Goal: Communication & Community: Answer question/provide support

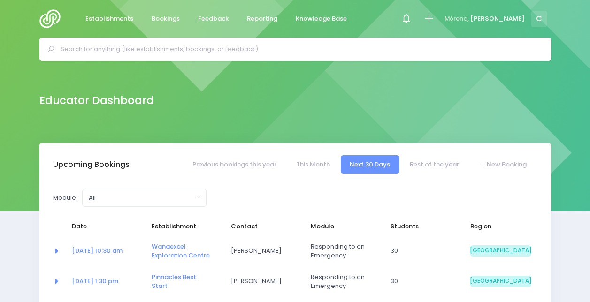
select select "5"
click at [134, 48] on input "text" at bounding box center [300, 49] width 478 height 14
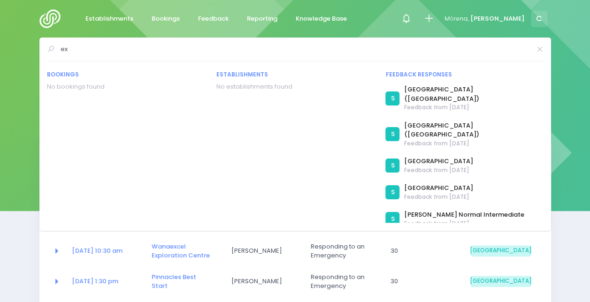
type input "e"
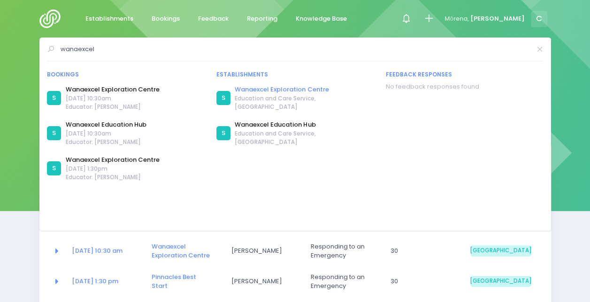
type input "wanaexcel"
click at [305, 92] on link "Wanaexcel Exploration Centre" at bounding box center [304, 89] width 139 height 9
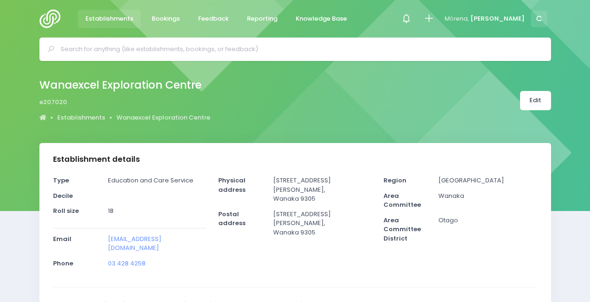
select select "5"
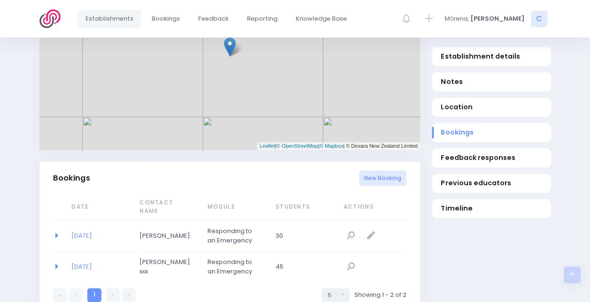
scroll to position [491, 0]
click at [92, 231] on link "23/09/2025" at bounding box center [81, 235] width 21 height 9
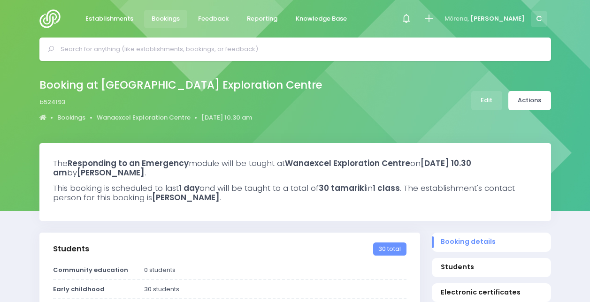
select select "5"
click at [528, 100] on link "Actions" at bounding box center [530, 100] width 43 height 19
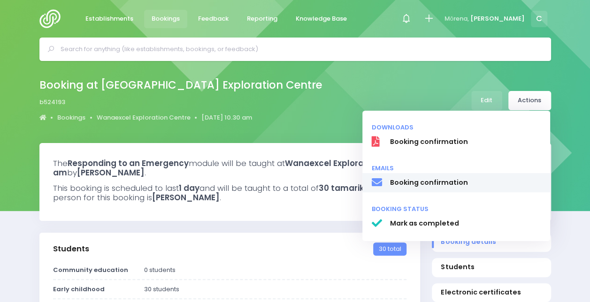
click at [430, 178] on link "Booking confirmation" at bounding box center [457, 183] width 188 height 20
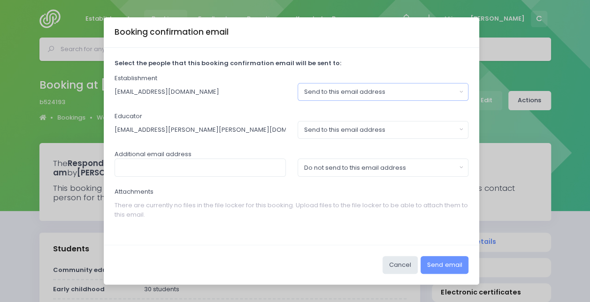
click at [321, 89] on div "Send to this email address" at bounding box center [380, 91] width 152 height 9
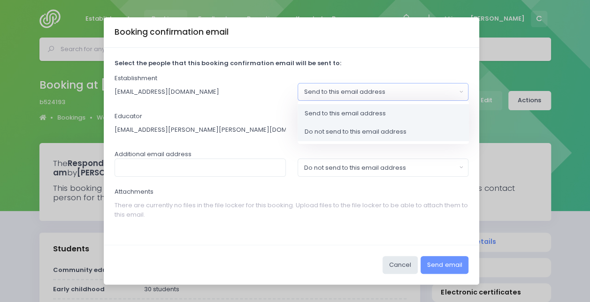
click at [309, 130] on span "Do not send to this email address" at bounding box center [356, 131] width 102 height 9
select select "no_email"
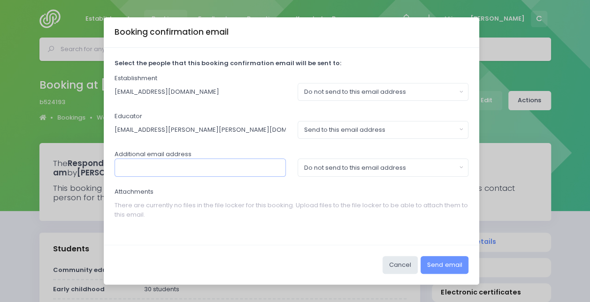
click at [207, 166] on input "text" at bounding box center [200, 168] width 171 height 18
type input "[EMAIL_ADDRESS][DOMAIN_NAME]"
click at [454, 270] on button "Send email" at bounding box center [445, 265] width 48 height 18
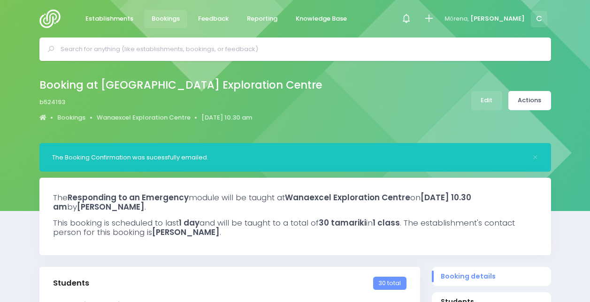
select select "5"
